Goal: Information Seeking & Learning: Understand process/instructions

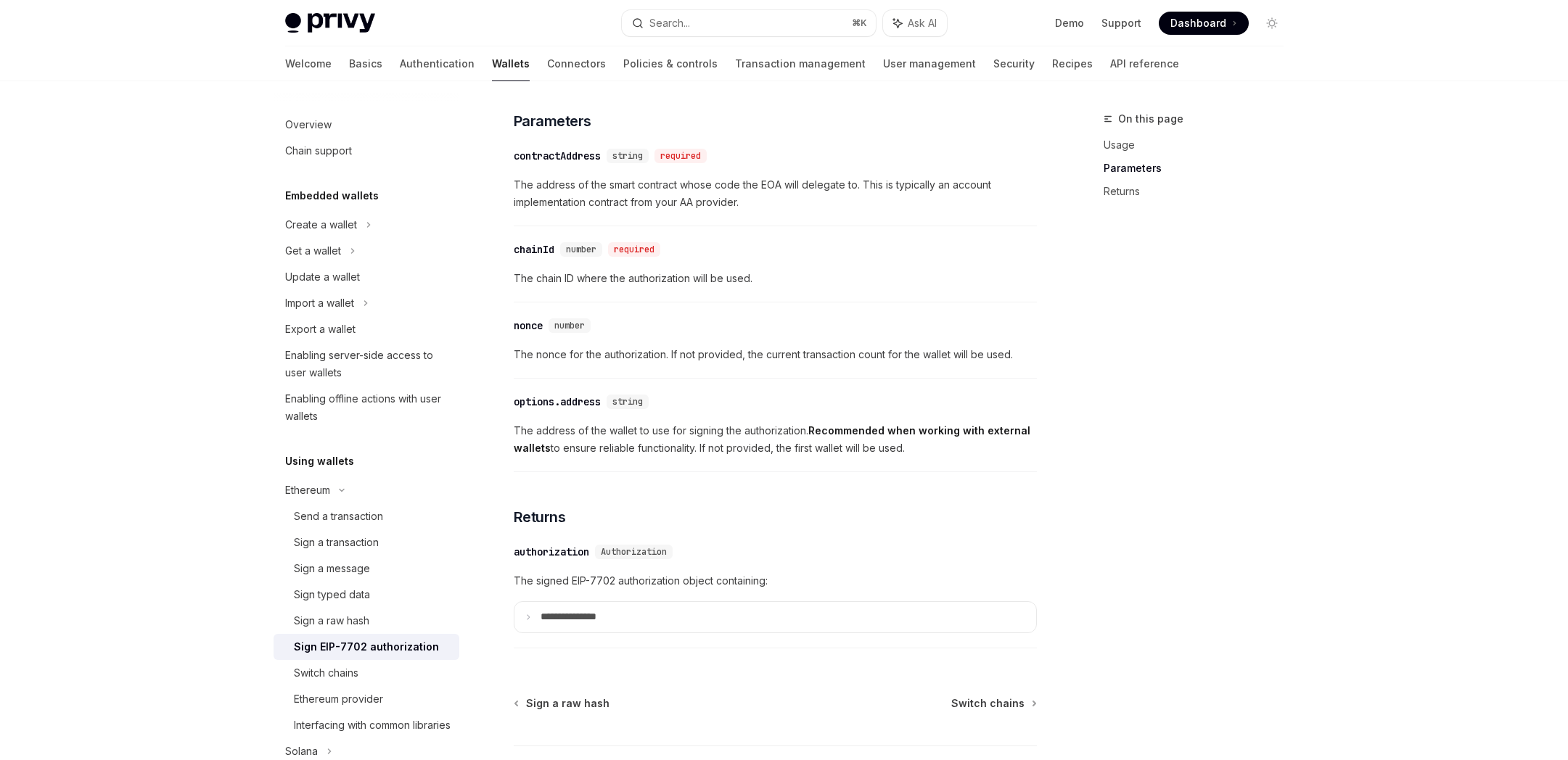
scroll to position [1143, 0]
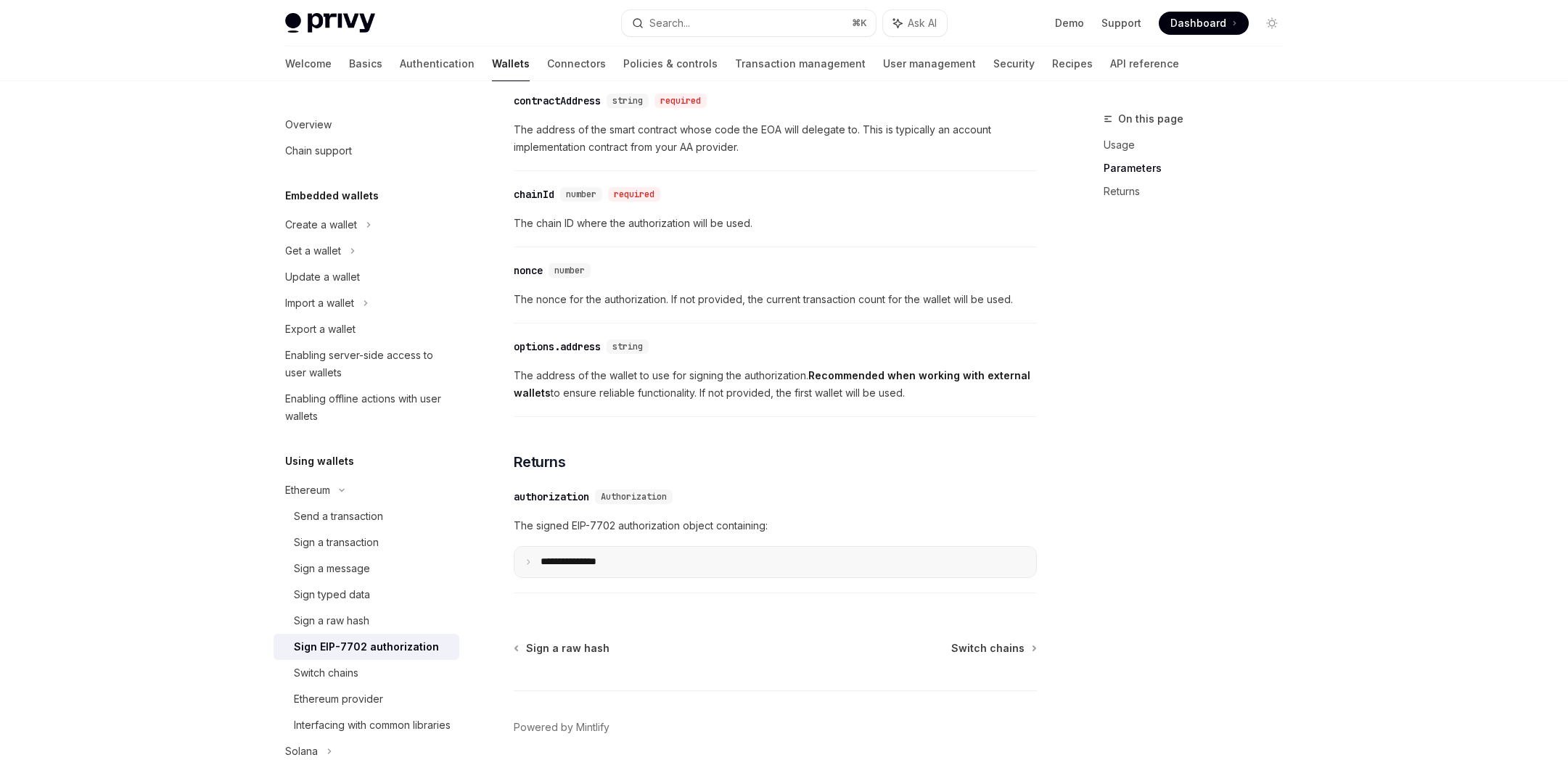
click at [748, 553] on summary "**********" at bounding box center [775, 562] width 521 height 31
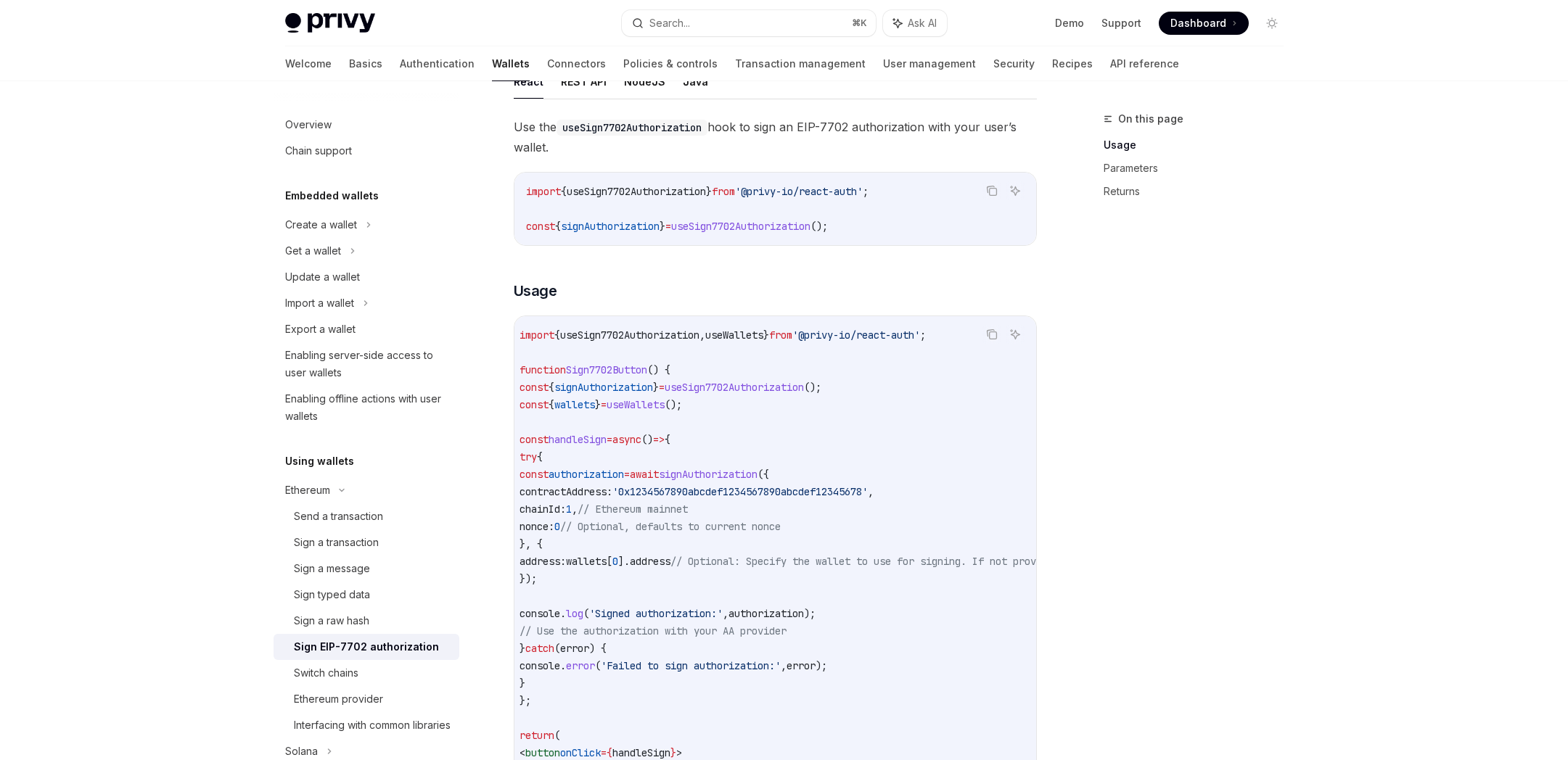
scroll to position [0, 7]
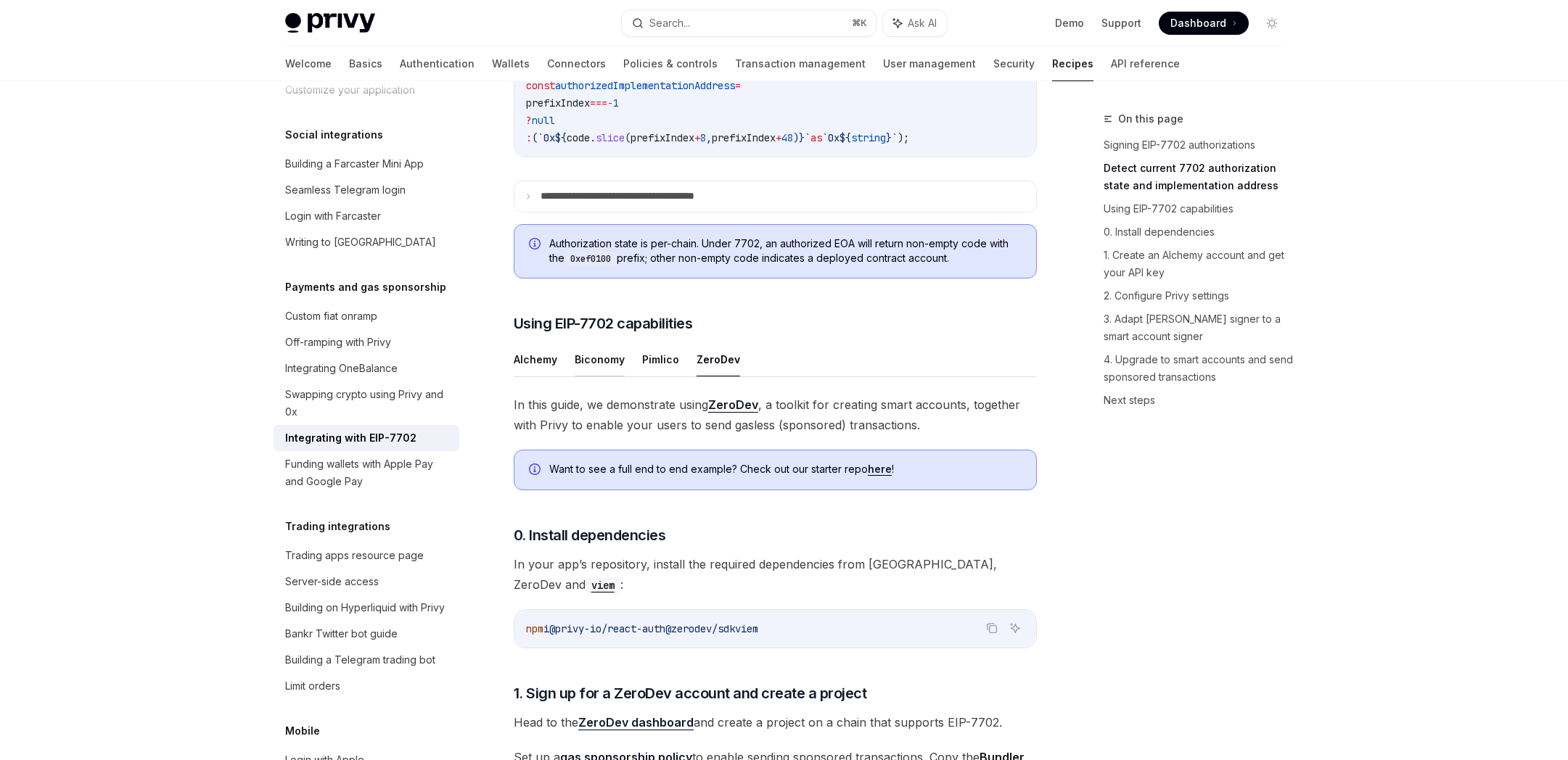
scroll to position [783, 0]
click at [604, 377] on button "Biconomy" at bounding box center [600, 360] width 50 height 34
type textarea "*"
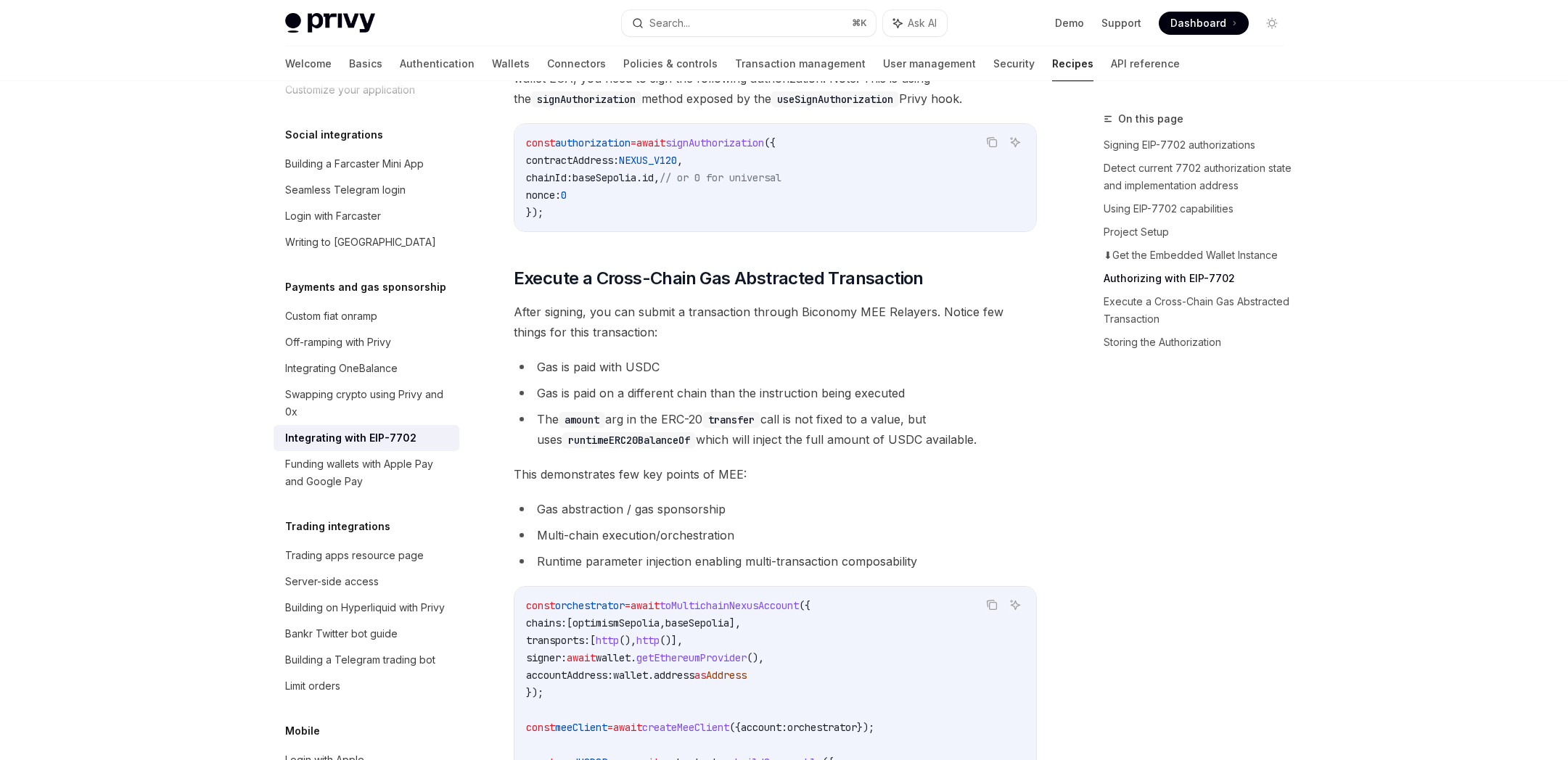
scroll to position [2902, 0]
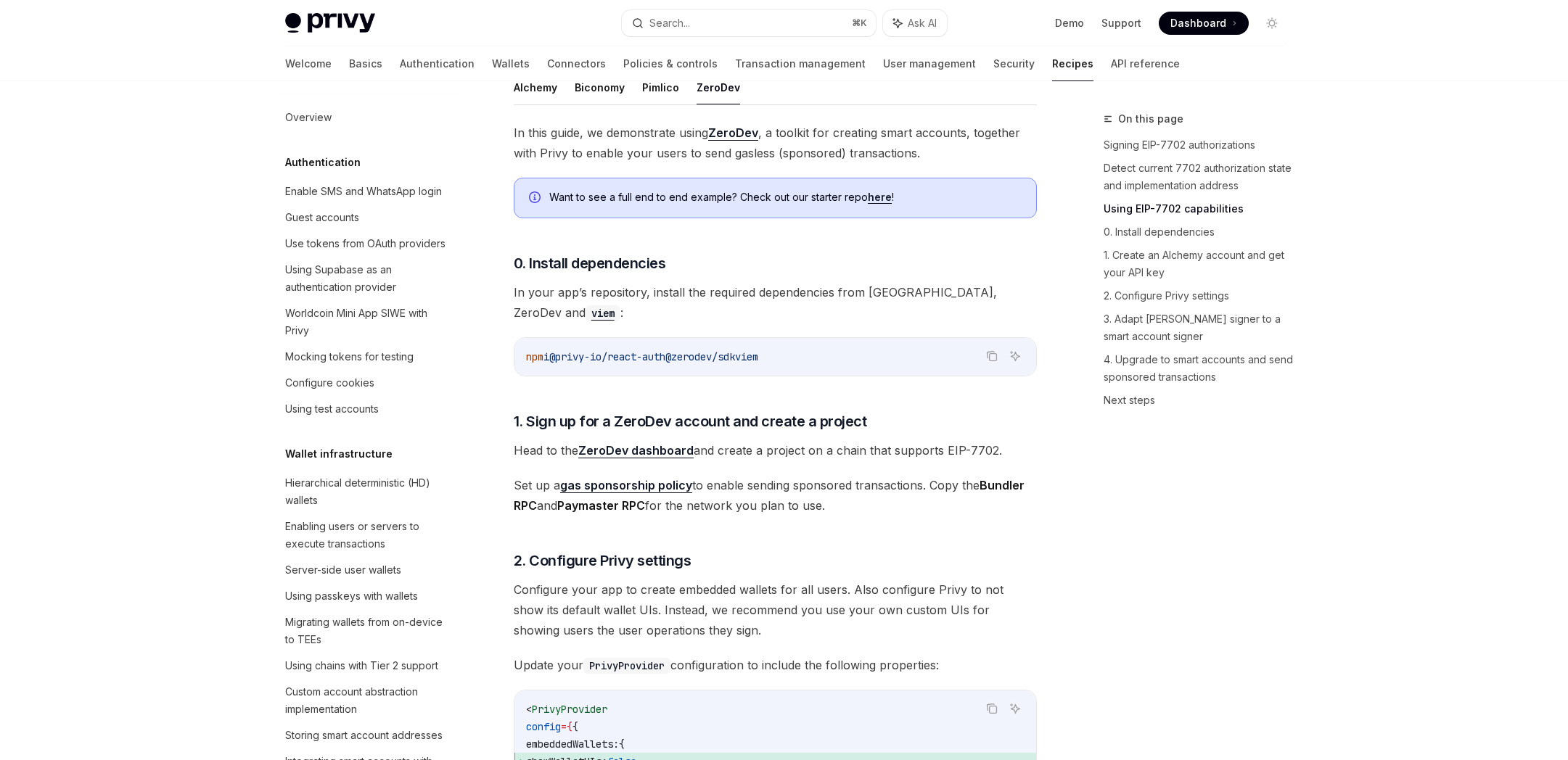
scroll to position [1081, 0]
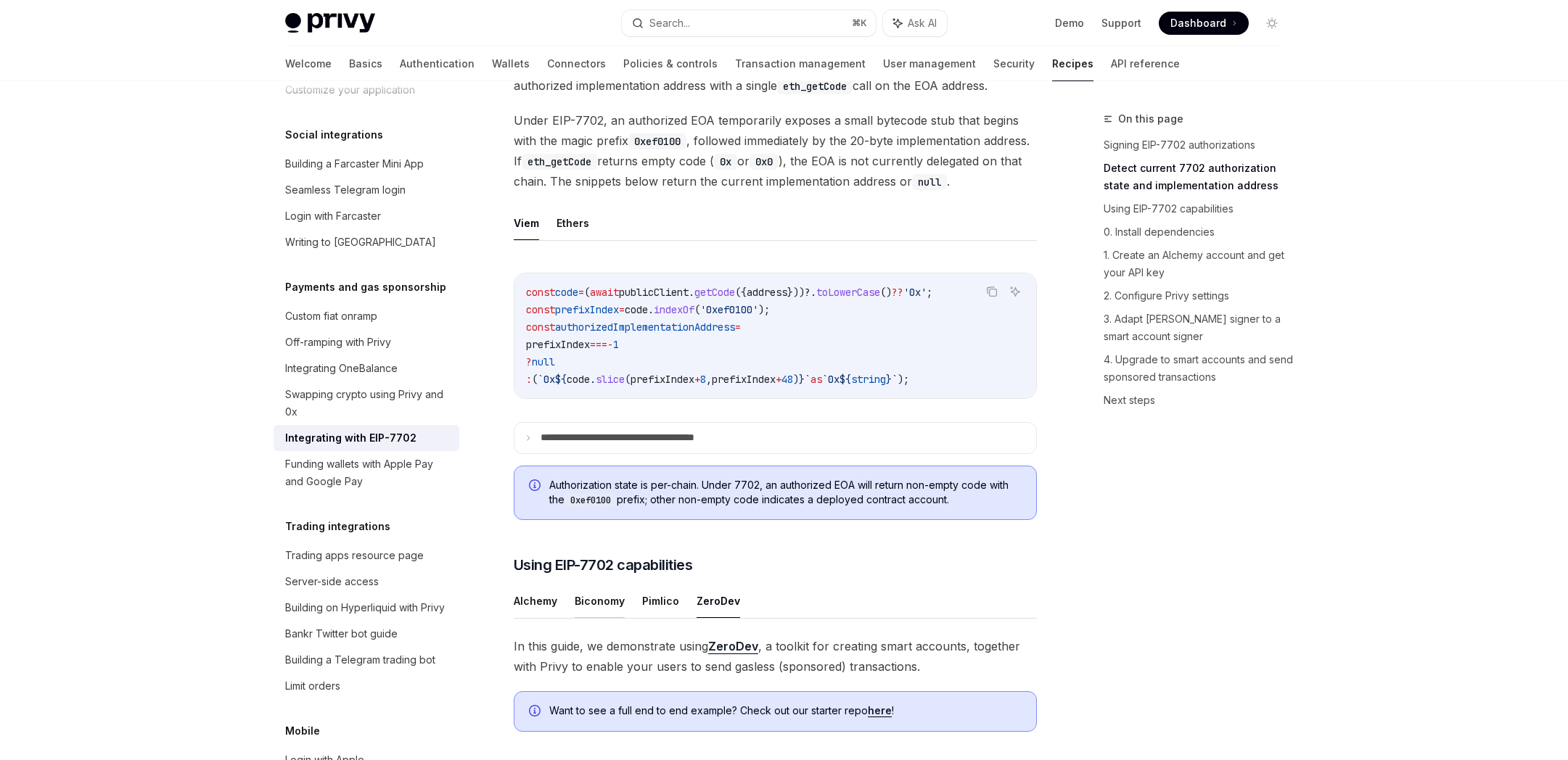
click at [604, 618] on button "Biconomy" at bounding box center [600, 601] width 50 height 34
type textarea "*"
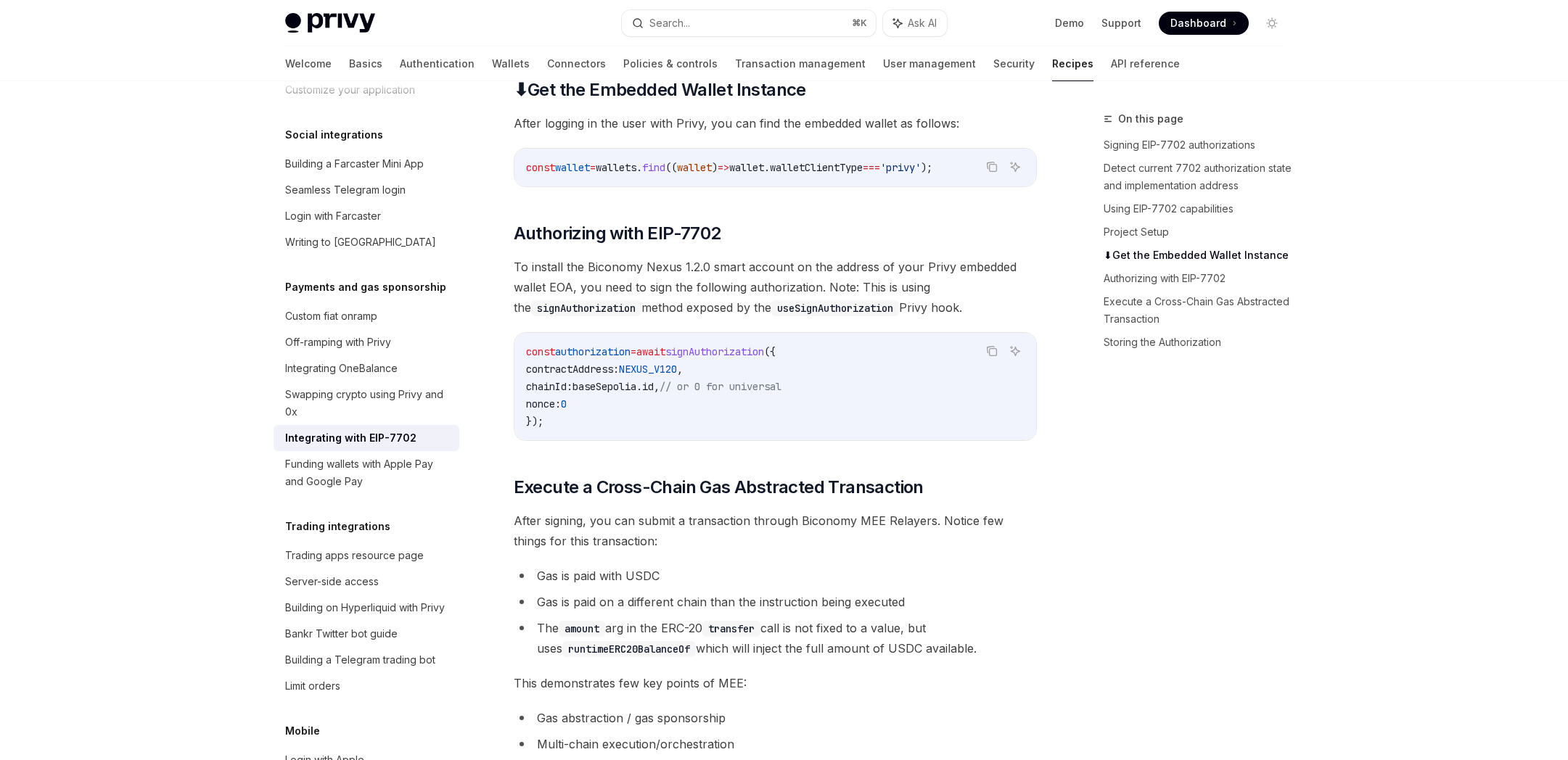
scroll to position [2733, 0]
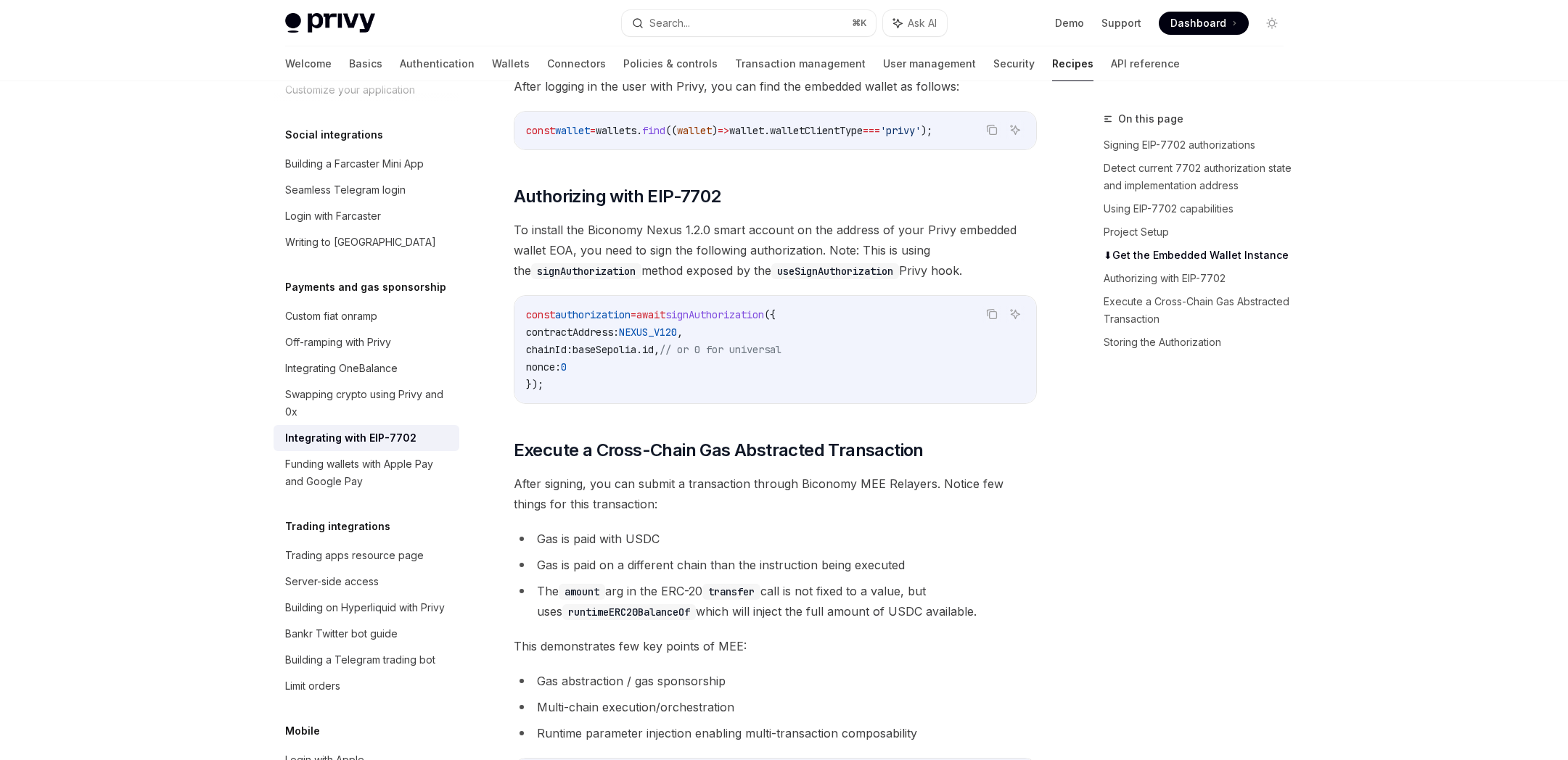
drag, startPoint x: 843, startPoint y: 362, endPoint x: 834, endPoint y: 366, distance: 9.8
click at [843, 362] on code "const authorization = await signAuthorization ({ contractAddress: NEXUS_V120 , …" at bounding box center [775, 350] width 498 height 87
drag, startPoint x: 830, startPoint y: 366, endPoint x: 645, endPoint y: 364, distance: 185.0
click at [645, 364] on code "const authorization = await signAuthorization ({ contractAddress: NEXUS_V120 , …" at bounding box center [775, 350] width 498 height 87
click at [622, 356] on span "baseSepolia" at bounding box center [604, 349] width 64 height 13
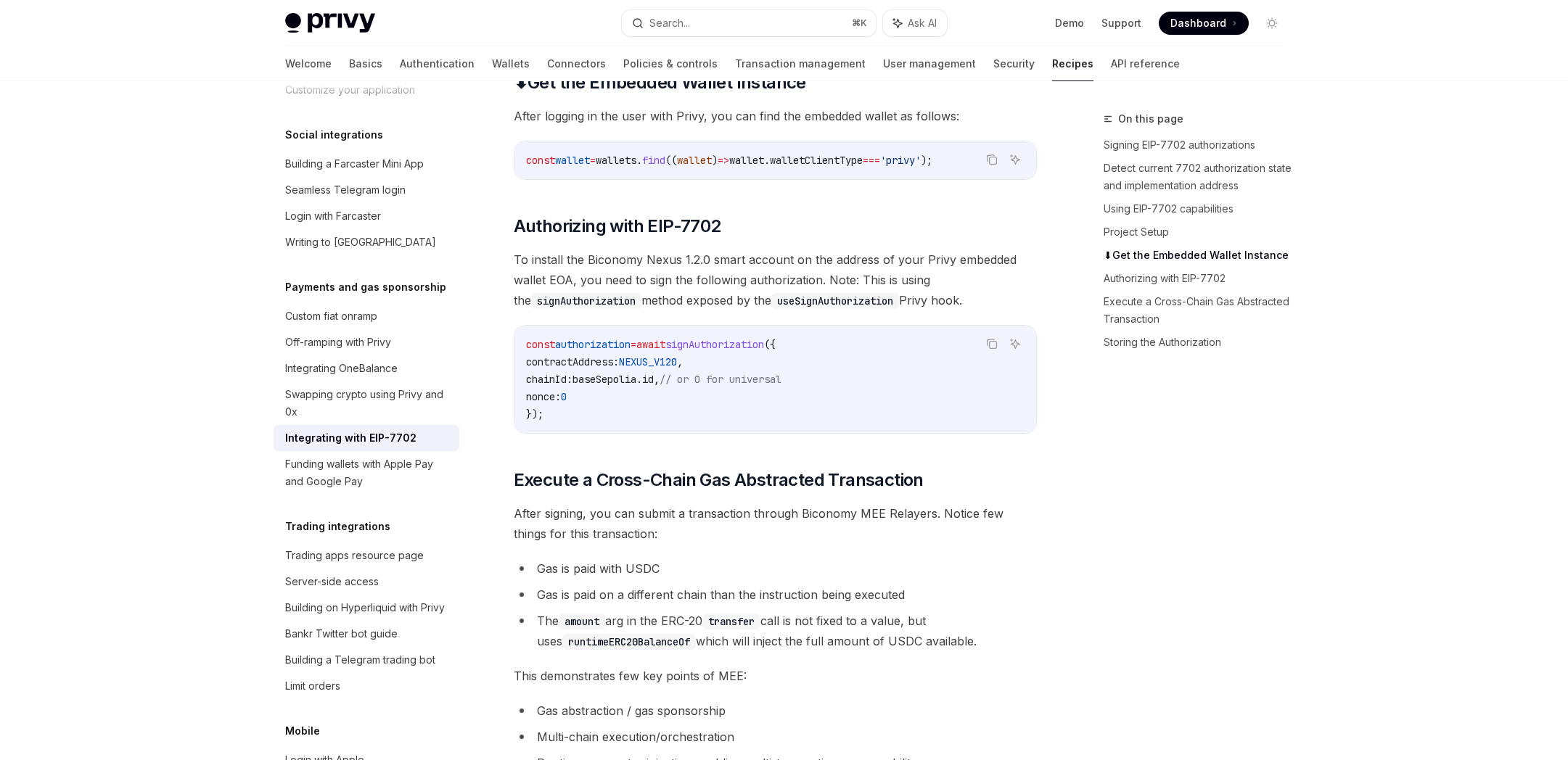
scroll to position [2699, 0]
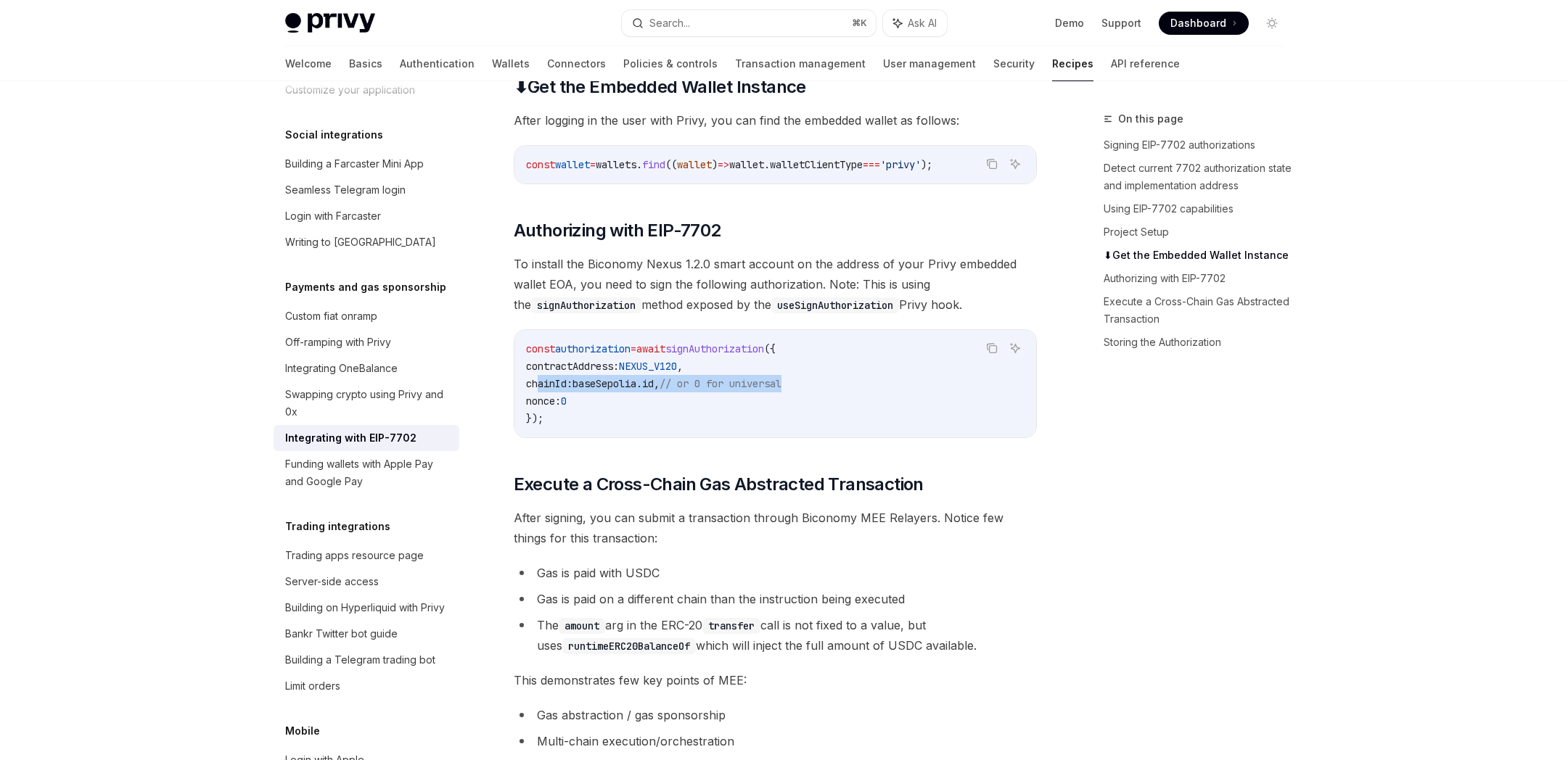
drag, startPoint x: 816, startPoint y: 405, endPoint x: 538, endPoint y: 405, distance: 278.0
click at [539, 390] on span "chainId: baseSepolia . id , // or 0 for universal" at bounding box center [653, 384] width 256 height 13
